Goal: Check status: Check status

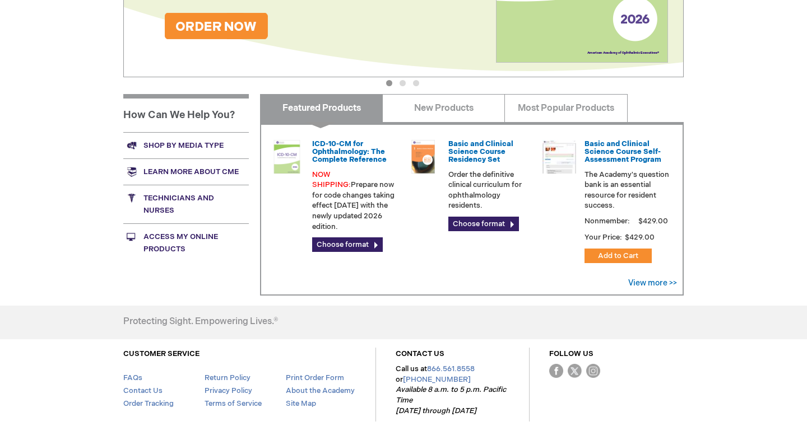
scroll to position [315, 0]
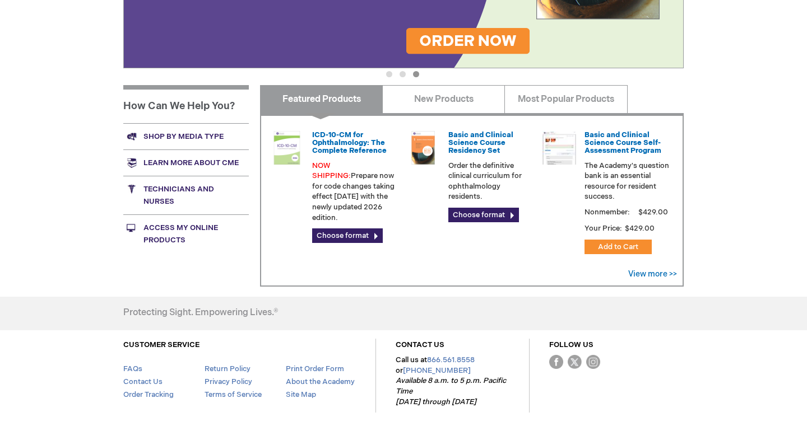
click at [170, 233] on link "Access My Online Products" at bounding box center [185, 234] width 125 height 39
click at [197, 136] on link "Shop by media type" at bounding box center [185, 136] width 125 height 26
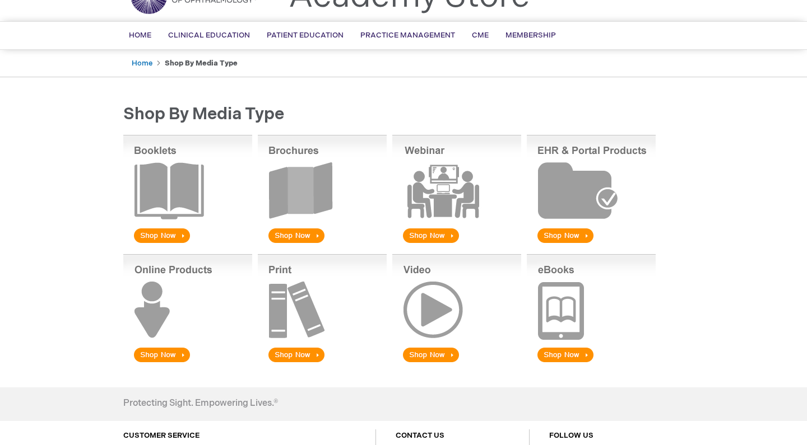
scroll to position [86, 0]
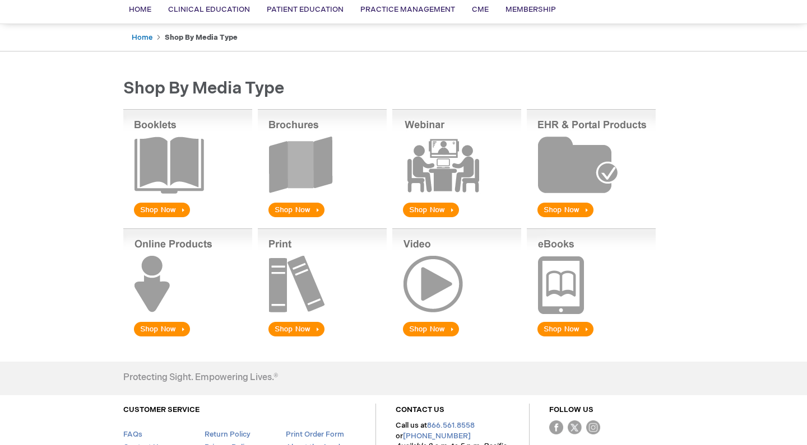
click at [423, 177] on img at bounding box center [456, 164] width 129 height 110
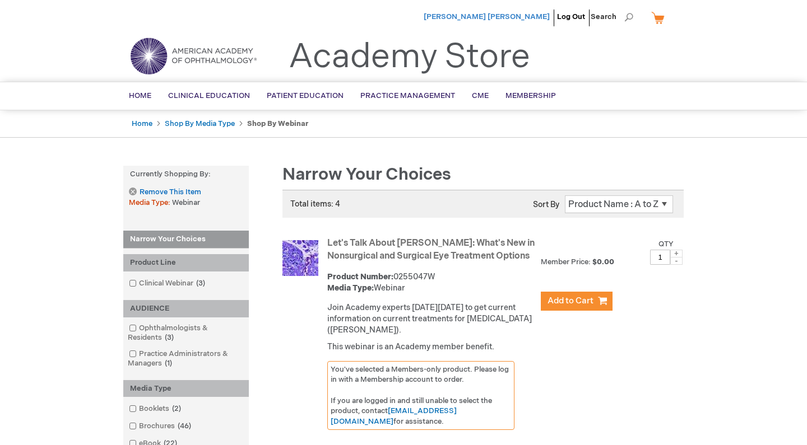
click at [521, 16] on span "[PERSON_NAME] [PERSON_NAME]" at bounding box center [486, 16] width 126 height 9
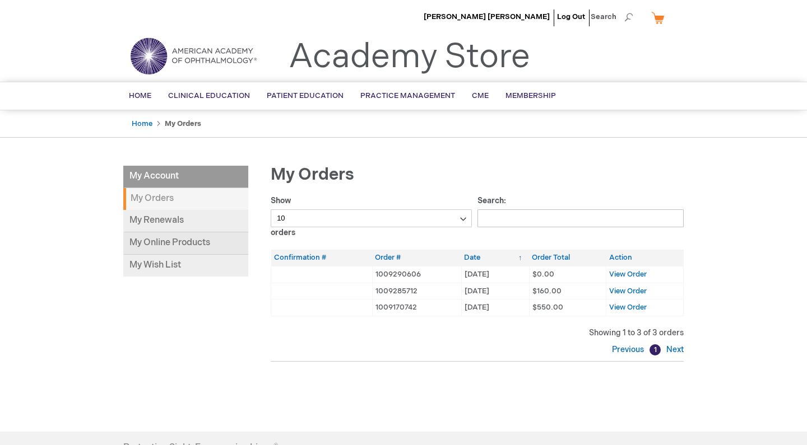
click at [163, 243] on link "My Online Products" at bounding box center [185, 243] width 125 height 22
click at [621, 274] on span "View Order" at bounding box center [628, 274] width 38 height 9
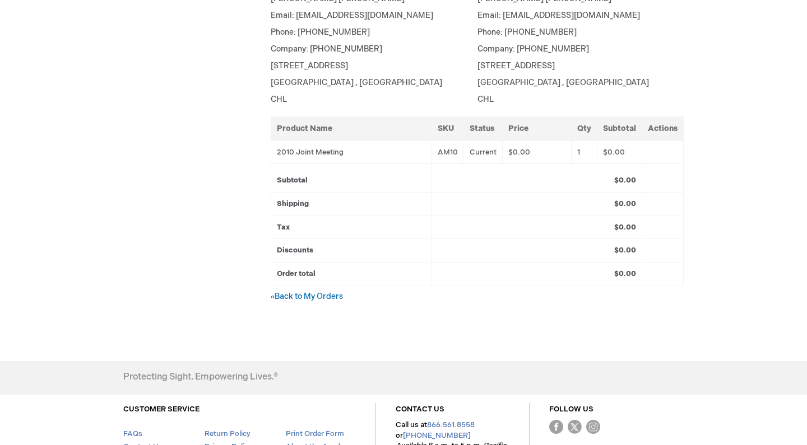
scroll to position [281, 0]
click at [314, 297] on link "« Back to My Orders" at bounding box center [307, 298] width 72 height 10
